Goal: Register for event/course

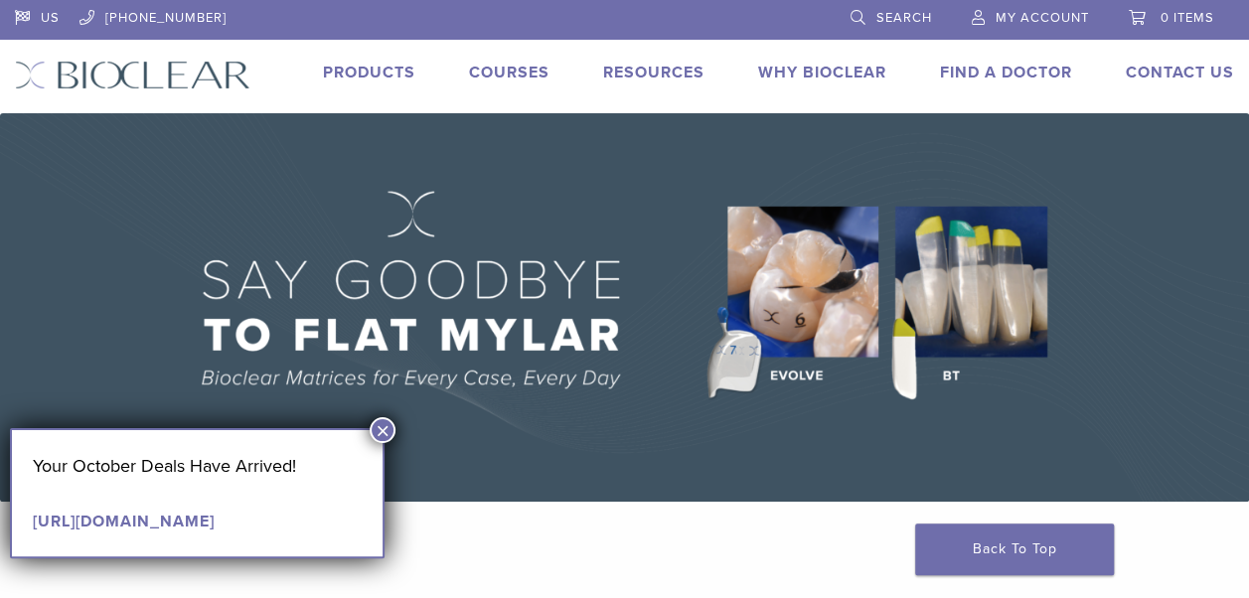
click at [514, 59] on div "US [PHONE_NUMBER] Search My Account 0 items Cart No products in the cart. Back …" at bounding box center [624, 56] width 1249 height 113
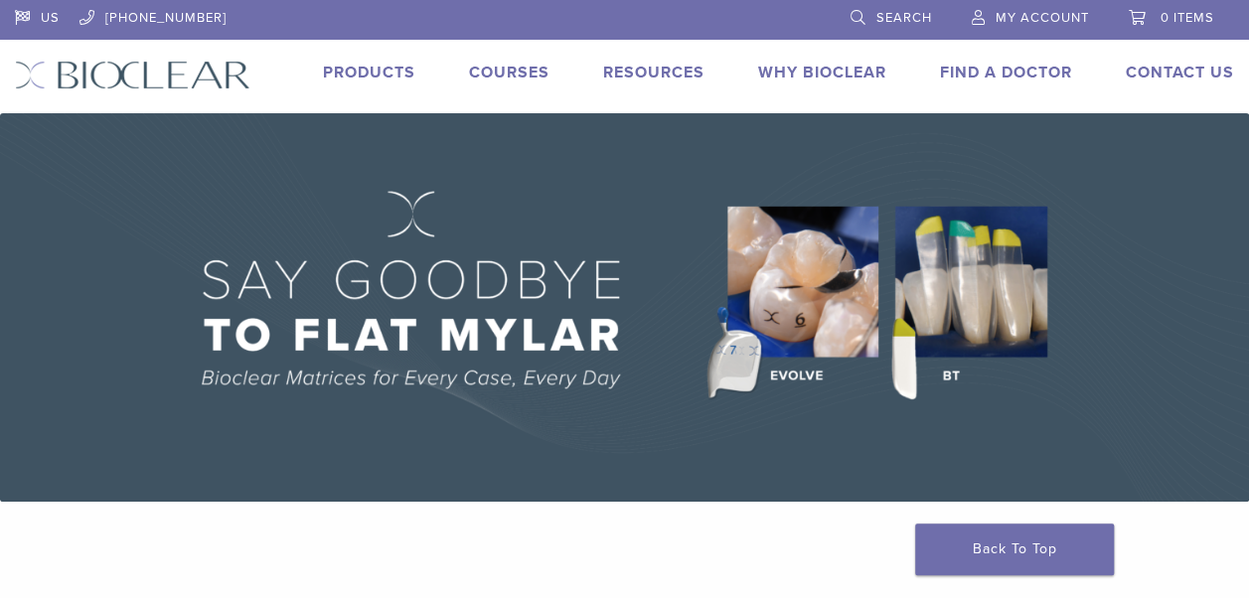
click at [511, 72] on link "Courses" at bounding box center [509, 73] width 81 height 20
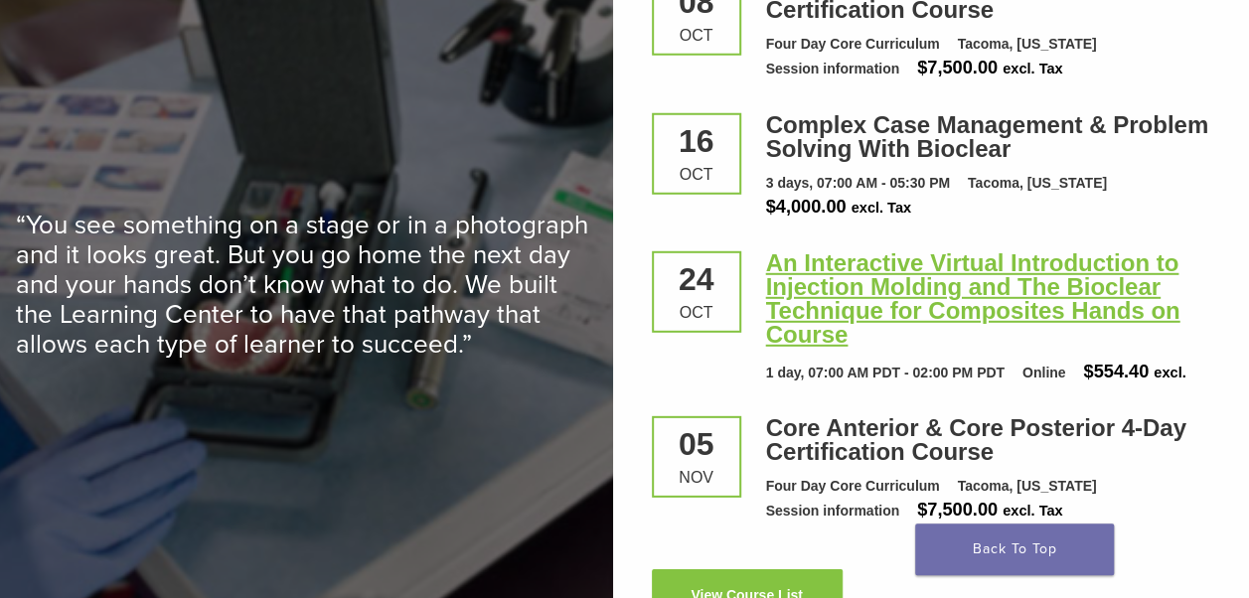
scroll to position [2783, 0]
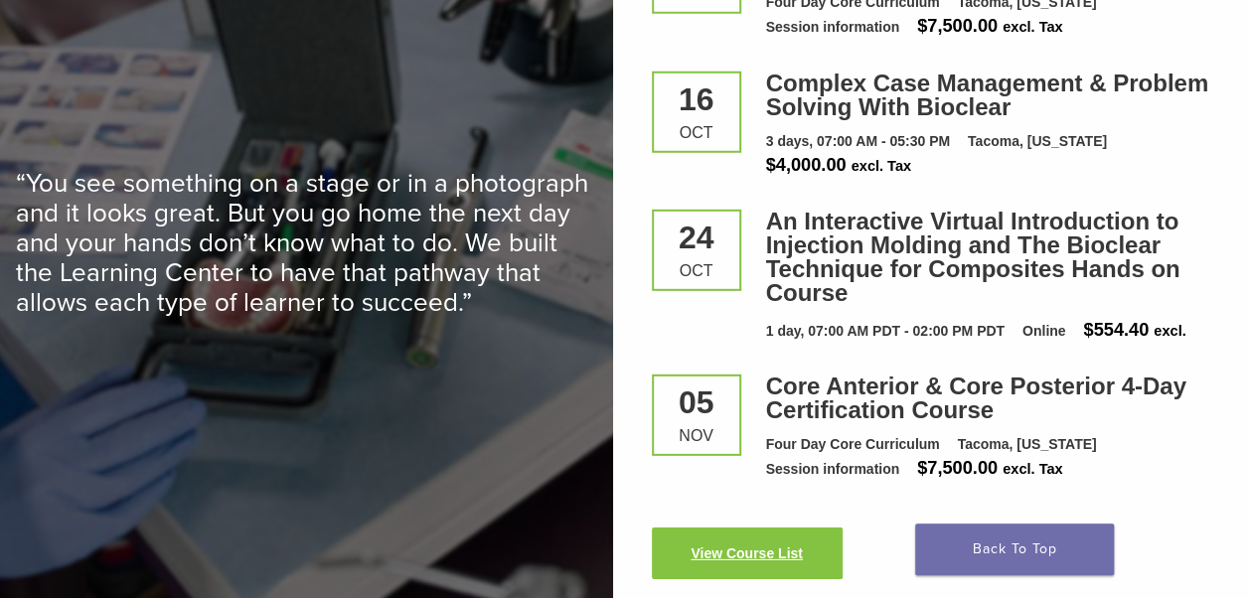
click at [746, 561] on link "View Course List" at bounding box center [747, 554] width 191 height 52
